Goal: Task Accomplishment & Management: Manage account settings

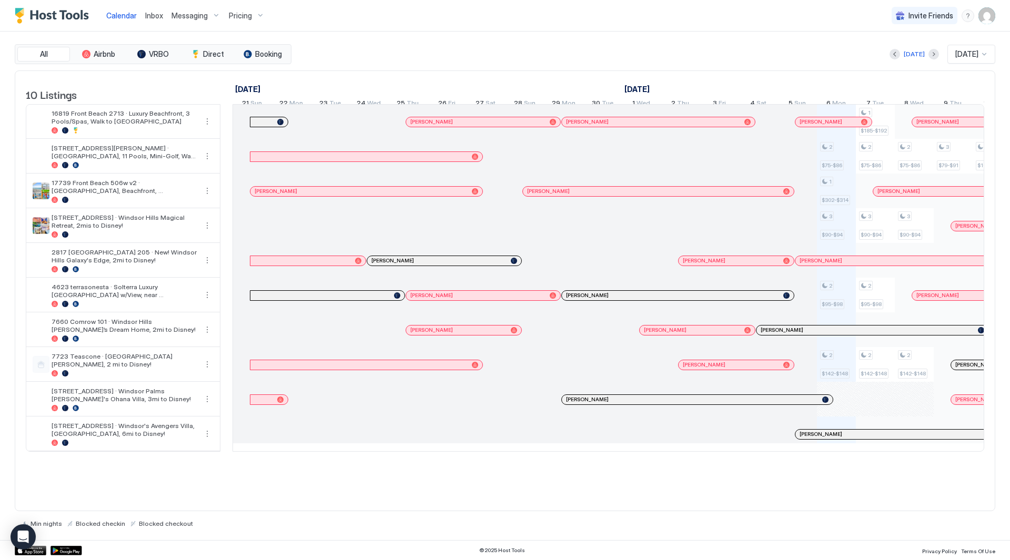
scroll to position [0, 585]
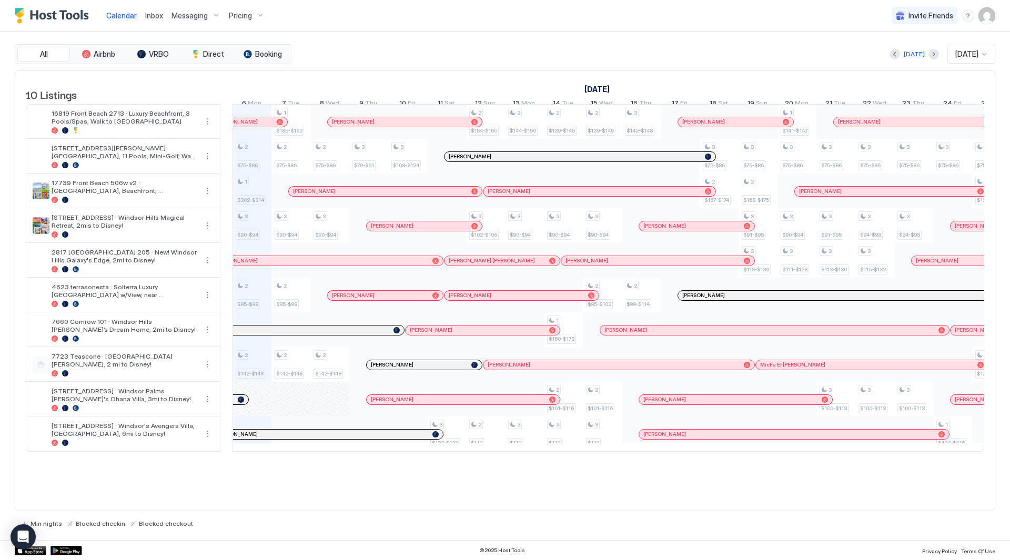
click at [145, 16] on span "Inbox" at bounding box center [154, 15] width 18 height 9
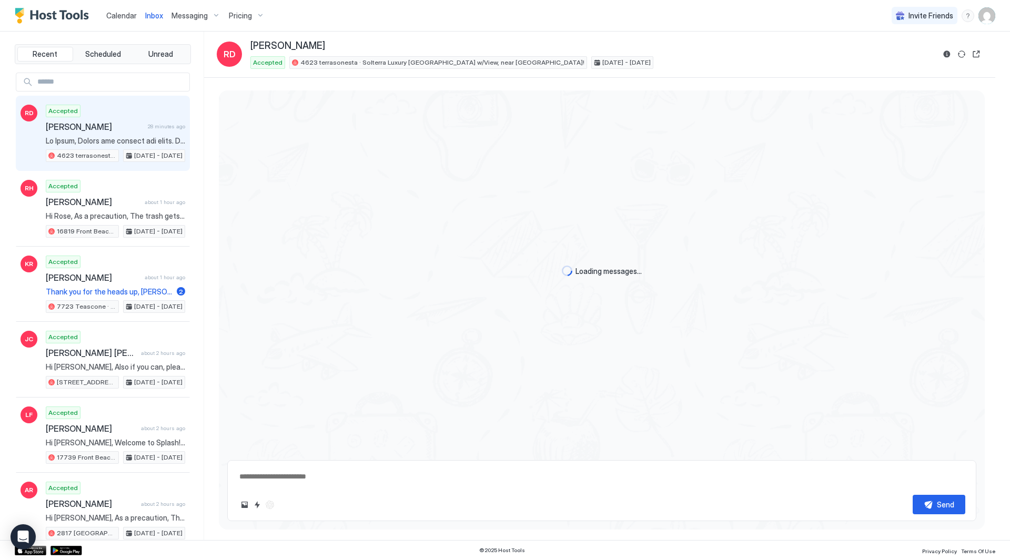
scroll to position [467, 0]
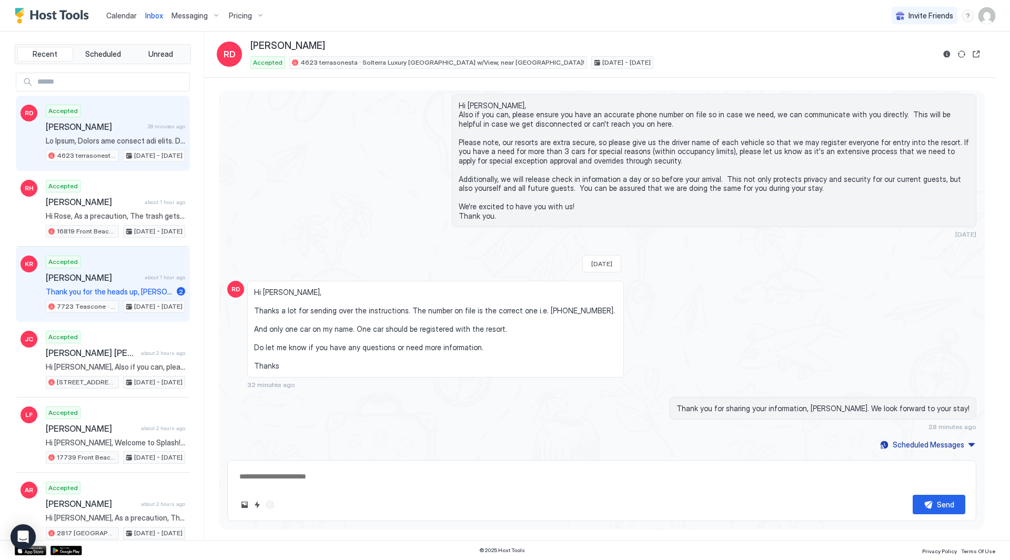
click at [148, 286] on div "Accepted [PERSON_NAME] about 1 hour ago Thank you for the heads up, [PERSON_NAM…" at bounding box center [115, 285] width 139 height 58
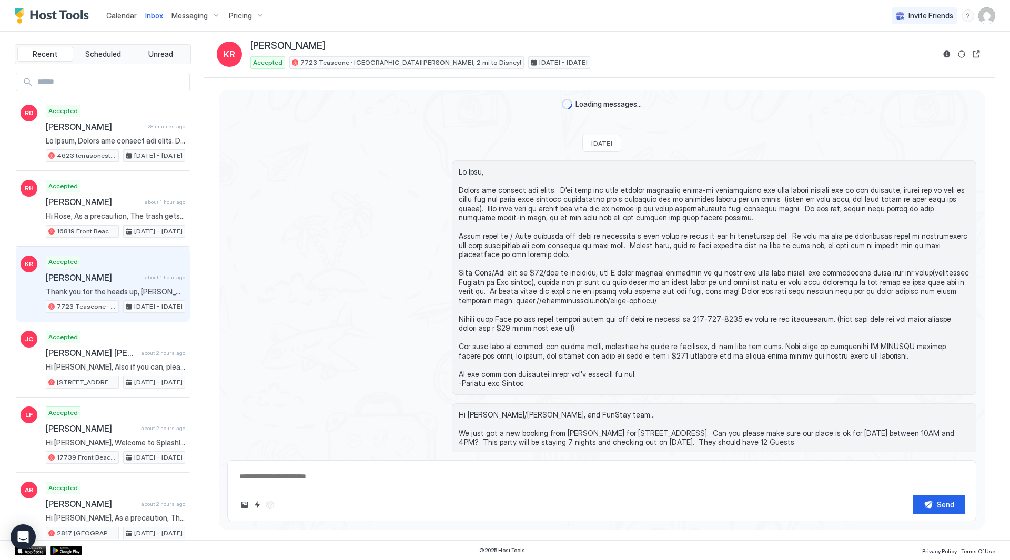
scroll to position [683, 0]
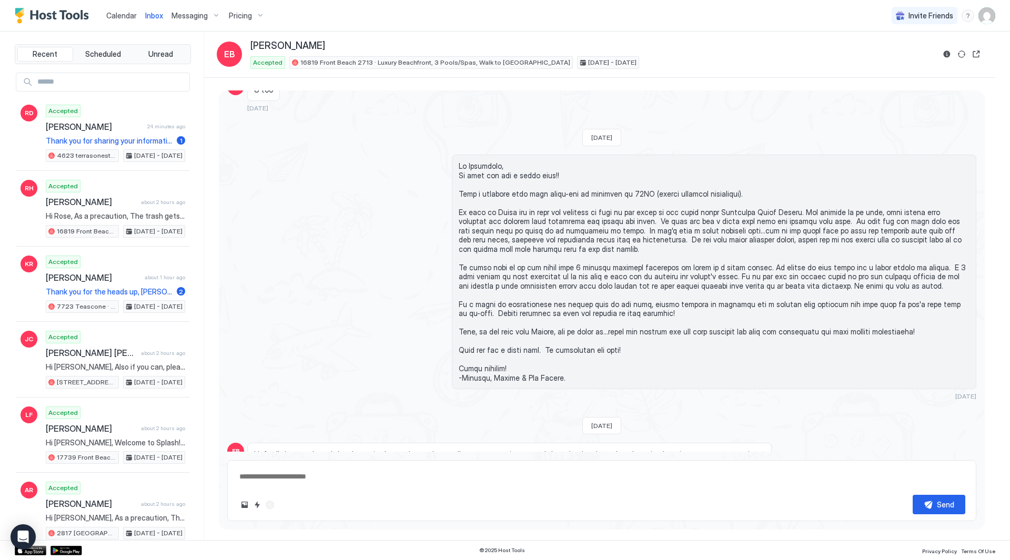
scroll to position [1140, 0]
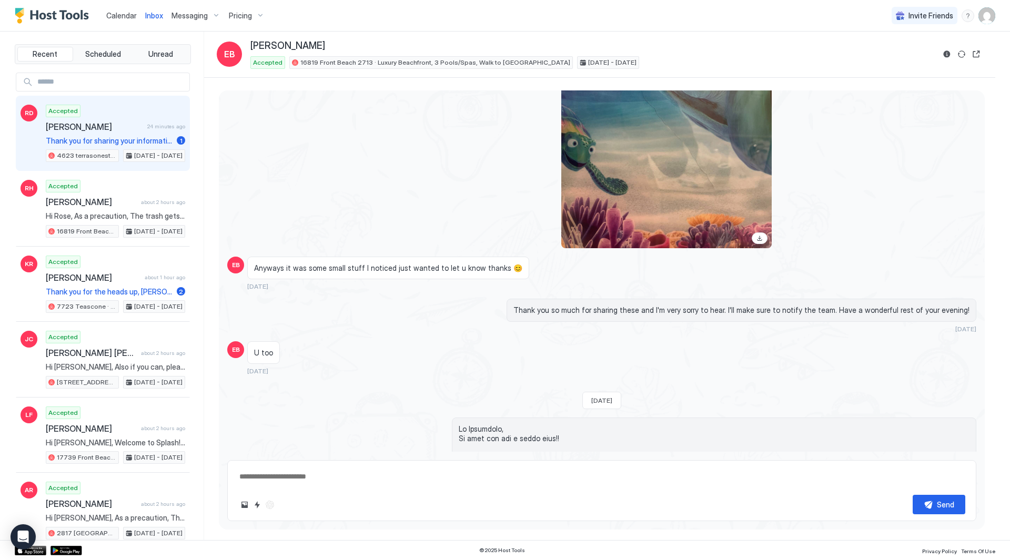
click at [47, 119] on div "Accepted Rohin Desai 24 minutes ago Thank you for sharing your information, Roh…" at bounding box center [115, 134] width 139 height 58
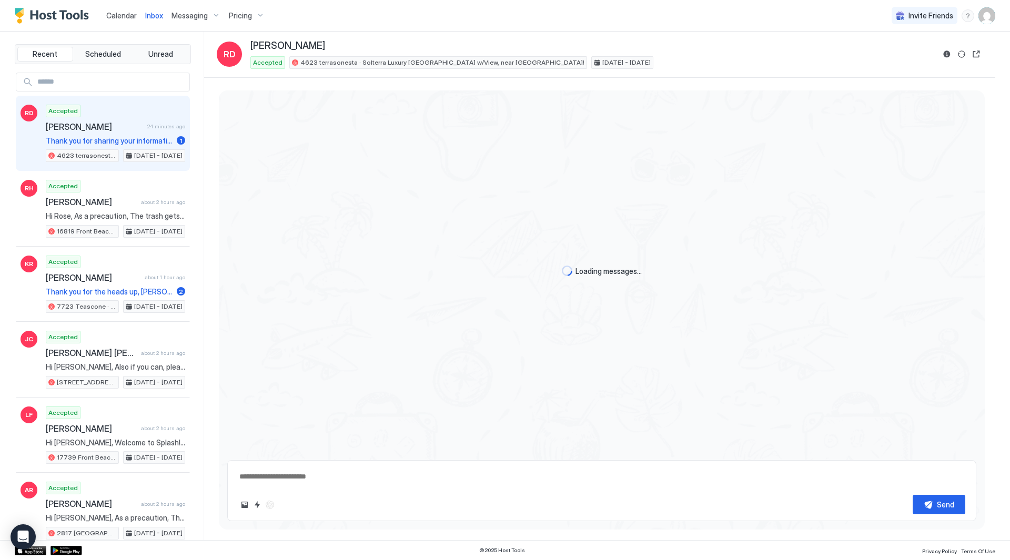
type textarea "*"
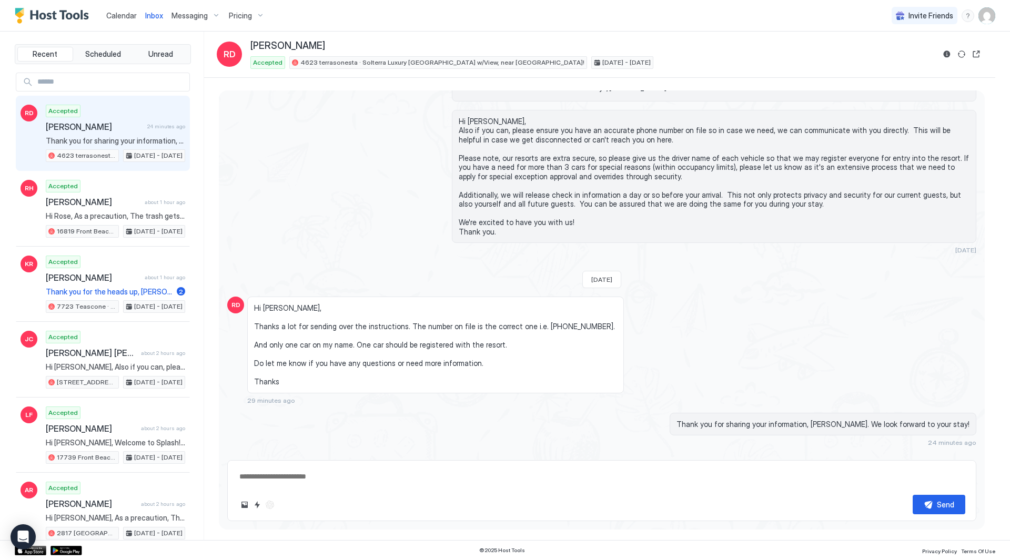
scroll to position [467, 0]
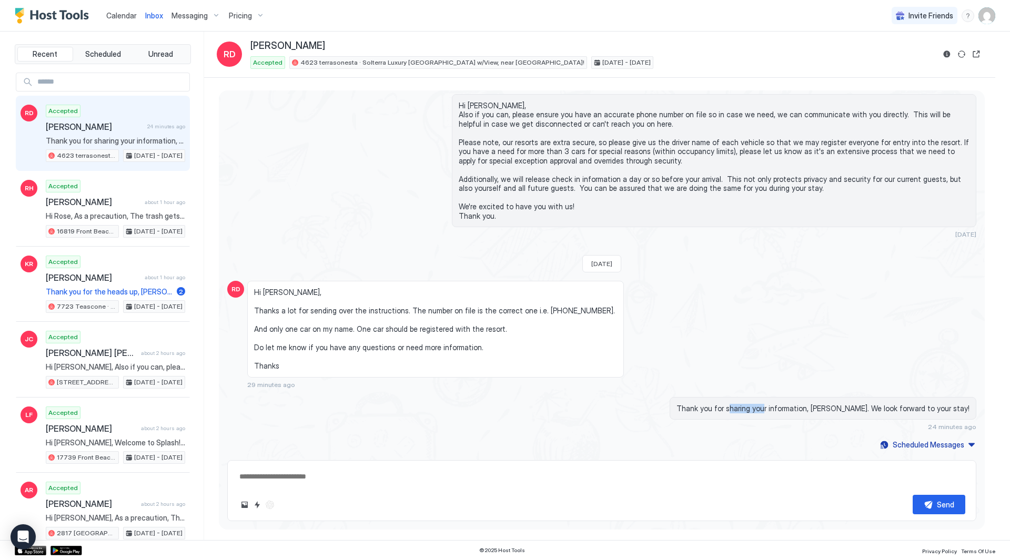
drag, startPoint x: 770, startPoint y: 400, endPoint x: 807, endPoint y: 399, distance: 36.3
click at [807, 399] on div "Thank you for sharing your information, [PERSON_NAME]. We look forward to your …" at bounding box center [823, 408] width 307 height 23
click at [991, 17] on img "User profile" at bounding box center [987, 15] width 17 height 17
click at [940, 55] on div "Settings" at bounding box center [929, 59] width 134 height 18
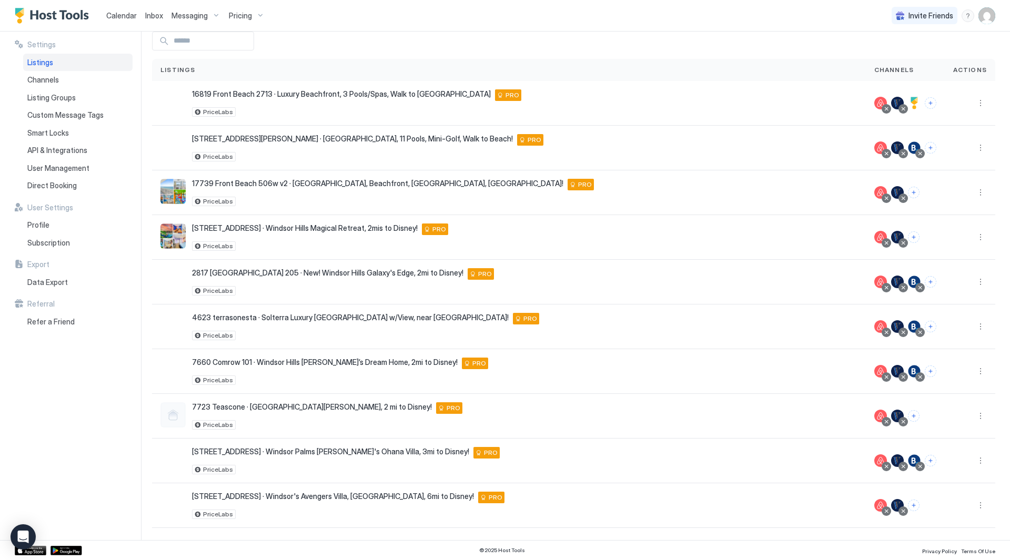
scroll to position [51, 0]
click at [63, 152] on span "API & Integrations" at bounding box center [57, 150] width 60 height 9
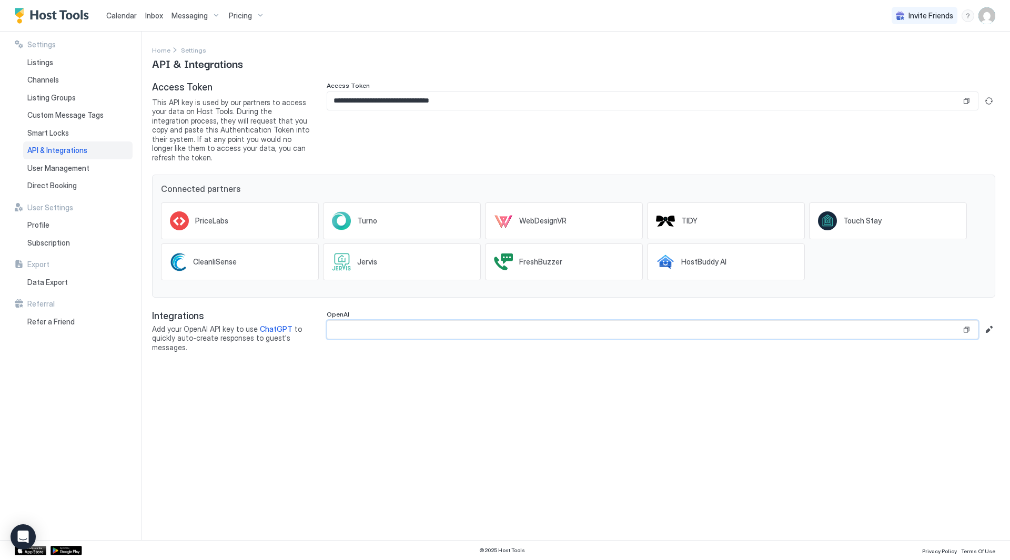
click at [933, 321] on input "Input Field" at bounding box center [644, 330] width 634 height 18
drag, startPoint x: 662, startPoint y: 329, endPoint x: 665, endPoint y: 324, distance: 5.7
click at [662, 328] on input "Input Field" at bounding box center [644, 330] width 634 height 18
click at [666, 323] on input "Input Field" at bounding box center [644, 330] width 634 height 18
click at [968, 325] on button "Copy" at bounding box center [967, 330] width 11 height 11
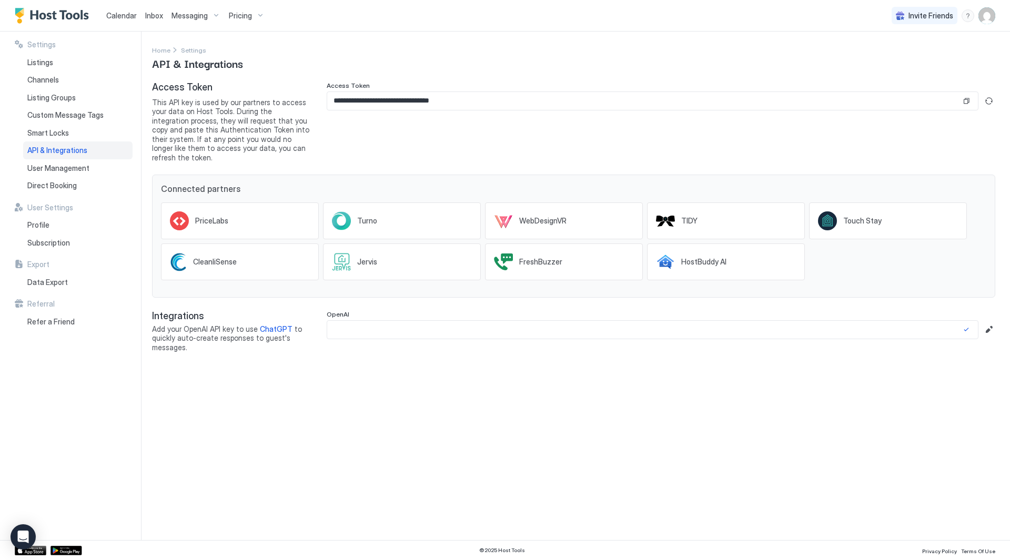
click at [902, 321] on input "Input Field" at bounding box center [644, 330] width 634 height 18
click at [990, 324] on button "Edit" at bounding box center [989, 330] width 13 height 13
paste input "**********"
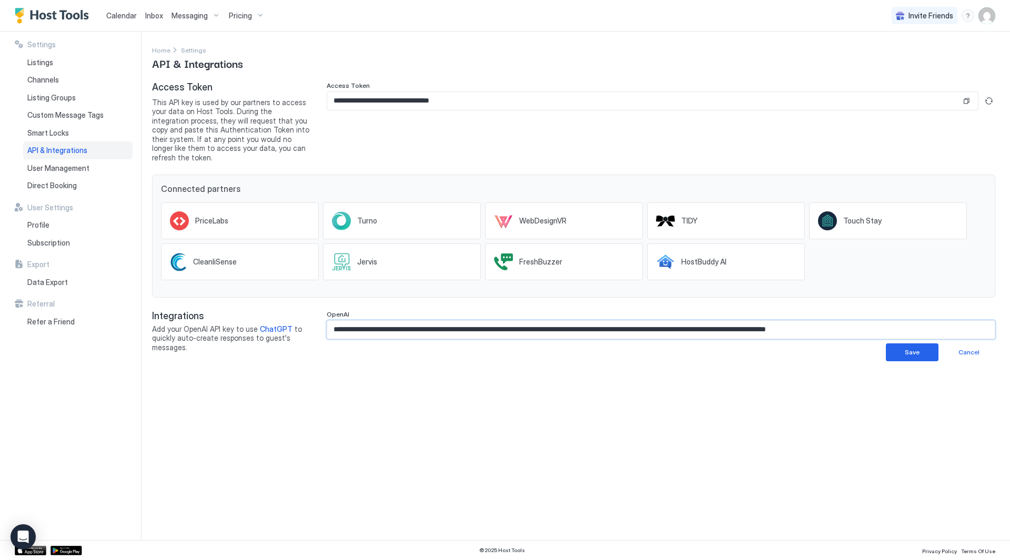
scroll to position [0, 23]
type input "**********"
click at [903, 345] on button "Save" at bounding box center [912, 353] width 53 height 18
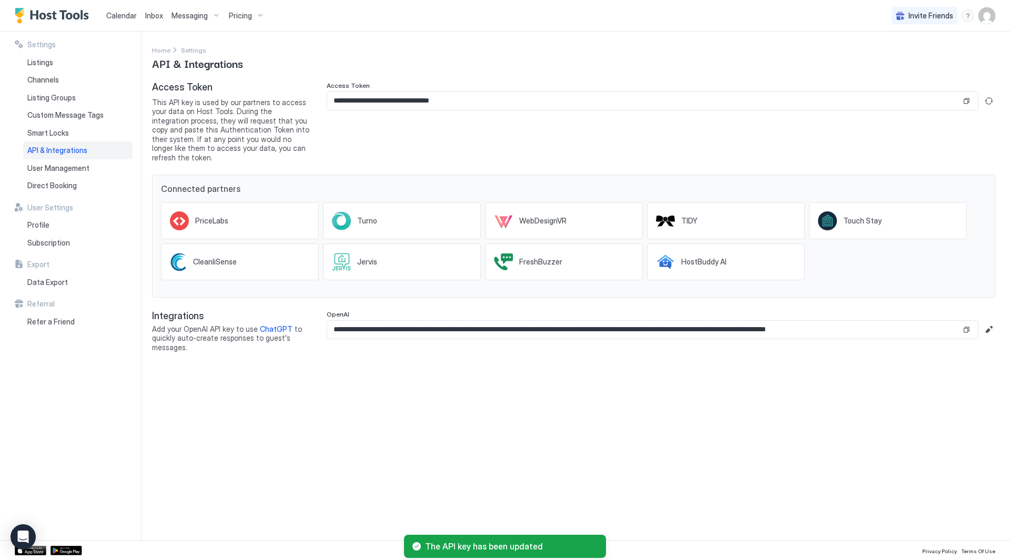
click at [729, 375] on div "**********" at bounding box center [581, 286] width 858 height 509
click at [49, 61] on span "Listings" at bounding box center [40, 62] width 26 height 9
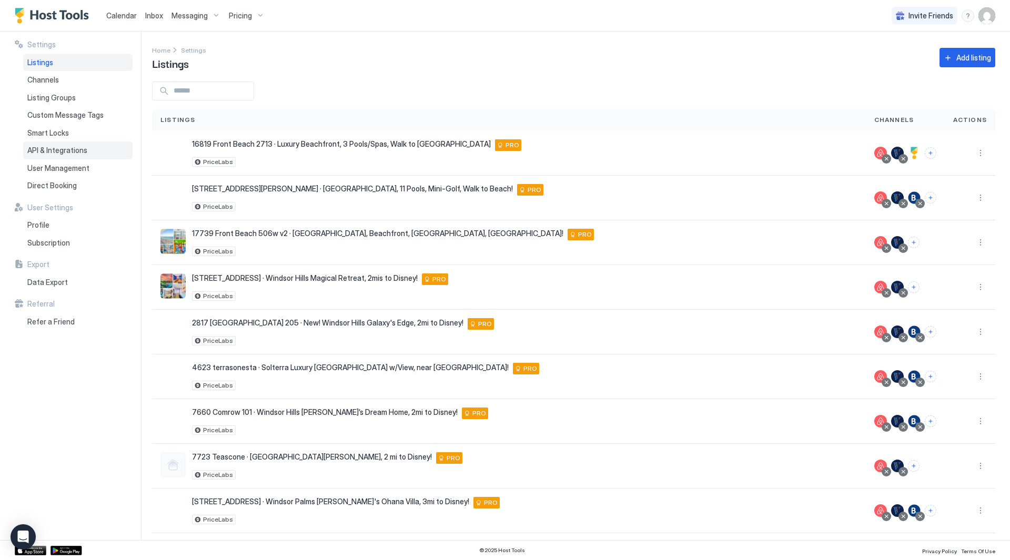
click at [82, 153] on span "API & Integrations" at bounding box center [57, 150] width 60 height 9
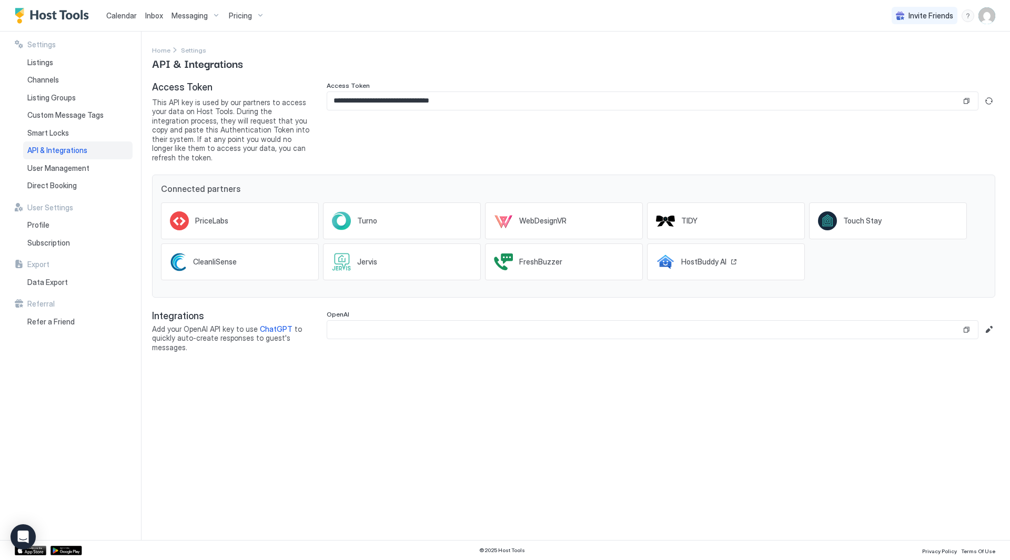
click at [694, 244] on div "HostBuddy AI" at bounding box center [726, 262] width 158 height 37
